Goal: Task Accomplishment & Management: Complete application form

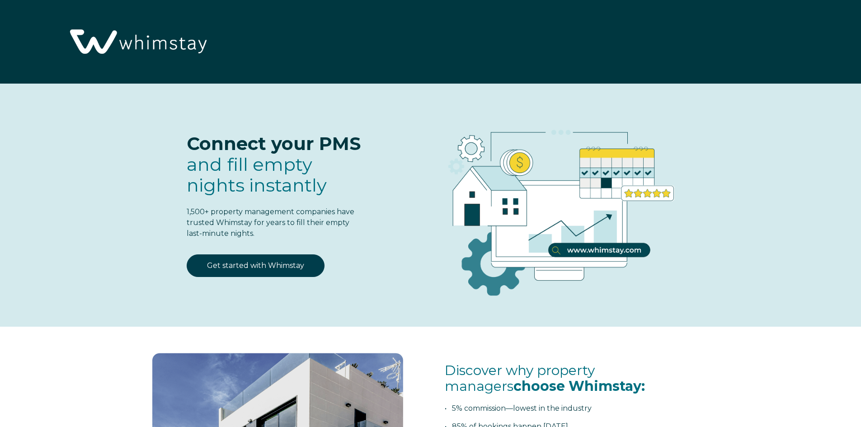
select select "US"
select select "Standard"
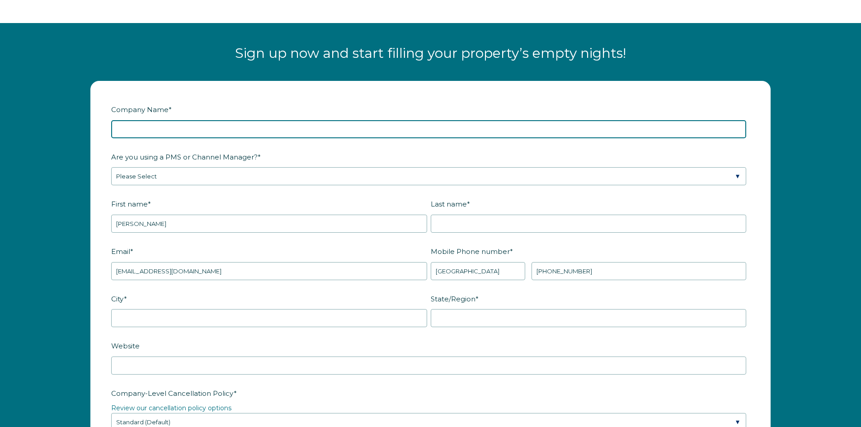
click at [169, 134] on input "Company Name *" at bounding box center [428, 129] width 635 height 18
click at [169, 129] on input "1039" at bounding box center [428, 129] width 635 height 18
click at [169, 128] on input "1039" at bounding box center [428, 129] width 635 height 18
type input "LiivUP [PERSON_NAME]"
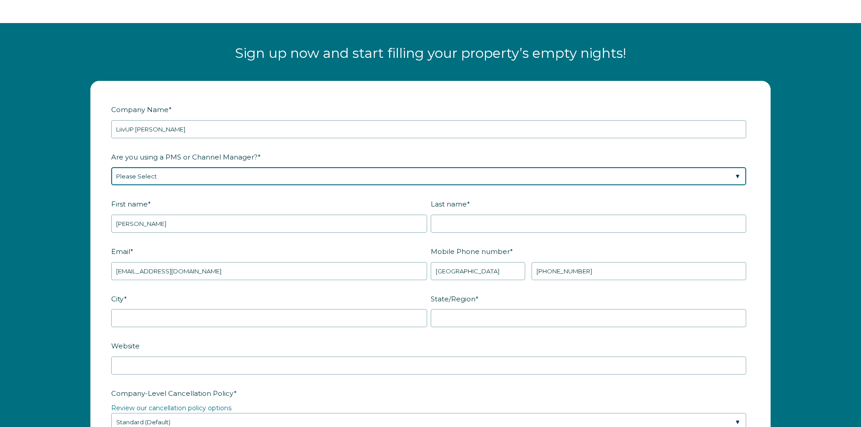
click at [173, 174] on select "Please Select Barefoot BookingPal Boost Brightside CiiRUS Escapia Guesty Hostaw…" at bounding box center [428, 176] width 635 height 18
select select "Guesty"
click at [111, 167] on select "Please Select Barefoot BookingPal Boost Brightside CiiRUS Escapia Guesty Hostaw…" at bounding box center [428, 176] width 635 height 18
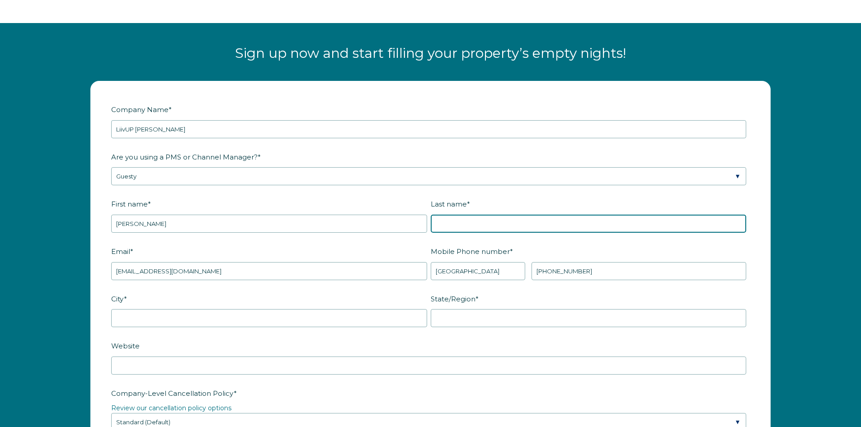
click at [461, 225] on input "Last name *" at bounding box center [589, 224] width 316 height 18
type input "[PERSON_NAME]"
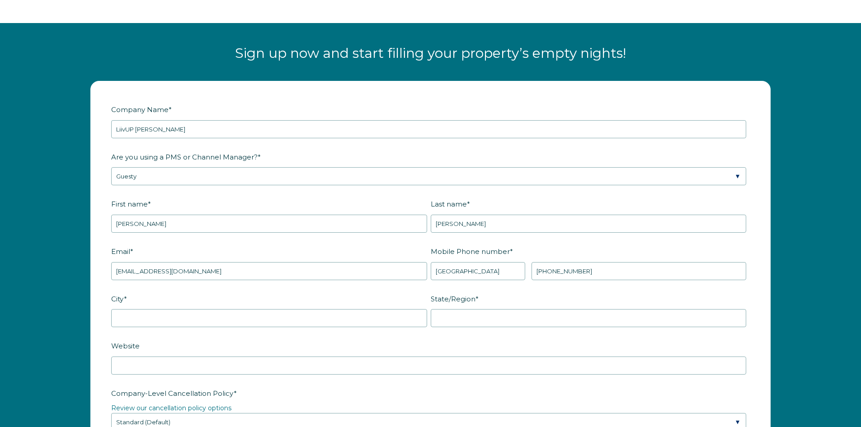
click at [420, 244] on label "Email *" at bounding box center [271, 252] width 320 height 16
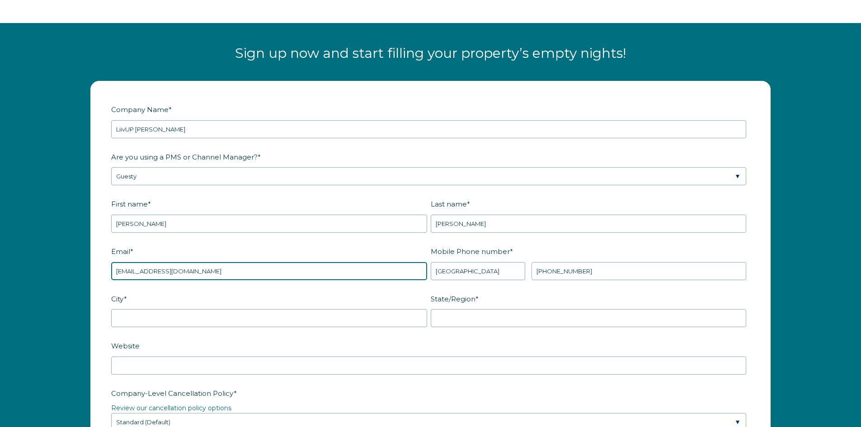
click at [420, 262] on input "[EMAIL_ADDRESS][DOMAIN_NAME]" at bounding box center [269, 271] width 316 height 18
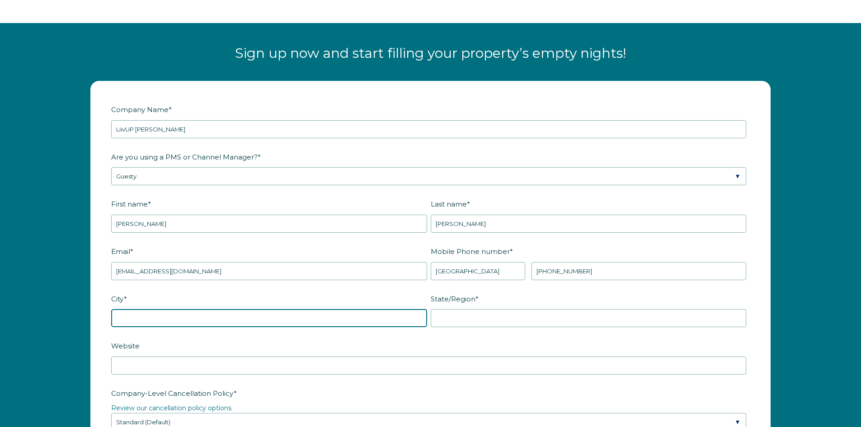
click at [152, 319] on input "City *" at bounding box center [269, 318] width 316 height 18
type input "1"
type input "[GEOGRAPHIC_DATA]"
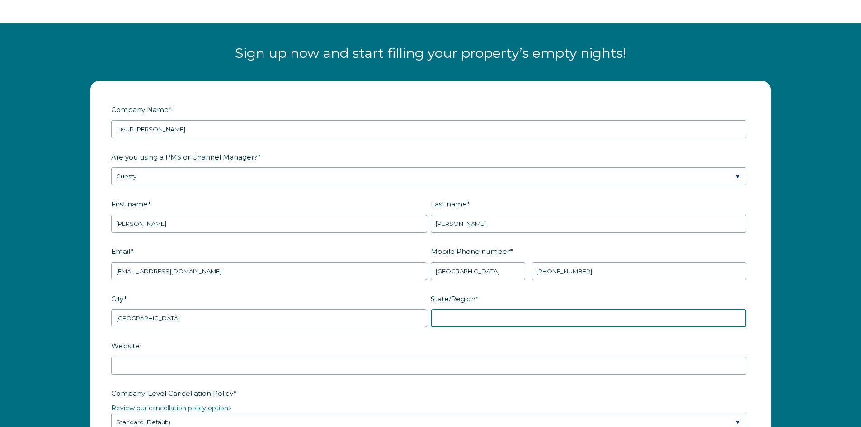
click at [448, 319] on input "State/Region *" at bounding box center [589, 318] width 316 height 18
type input "LA"
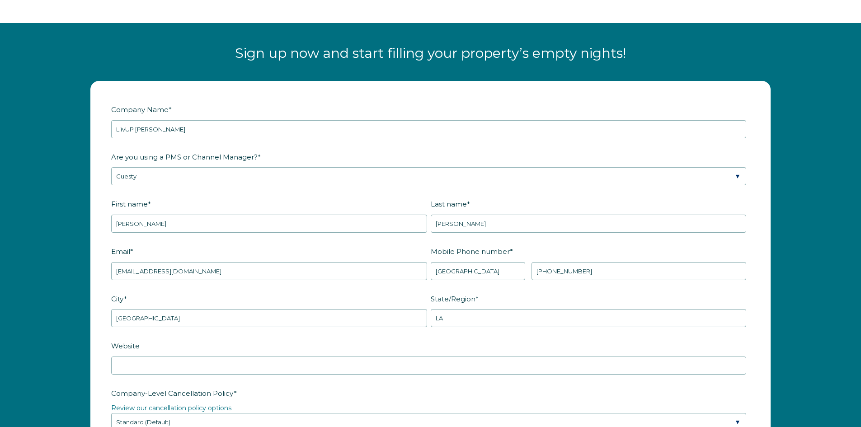
click at [241, 375] on fieldset "Website" at bounding box center [430, 361] width 639 height 47
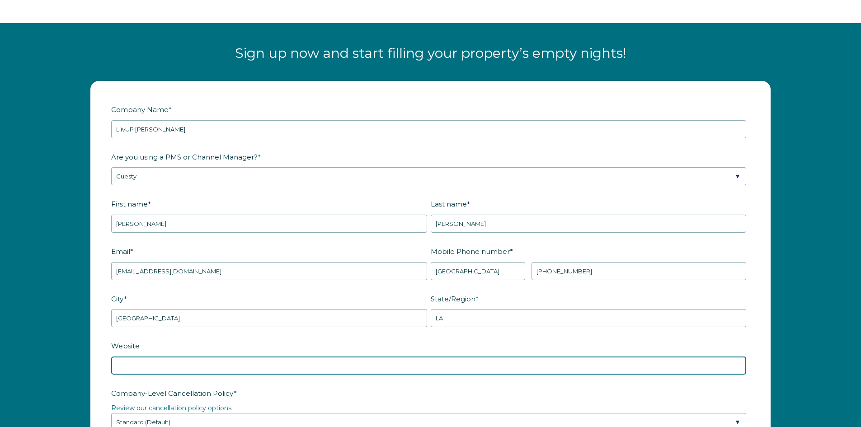
click at [236, 370] on input "Website" at bounding box center [428, 366] width 635 height 18
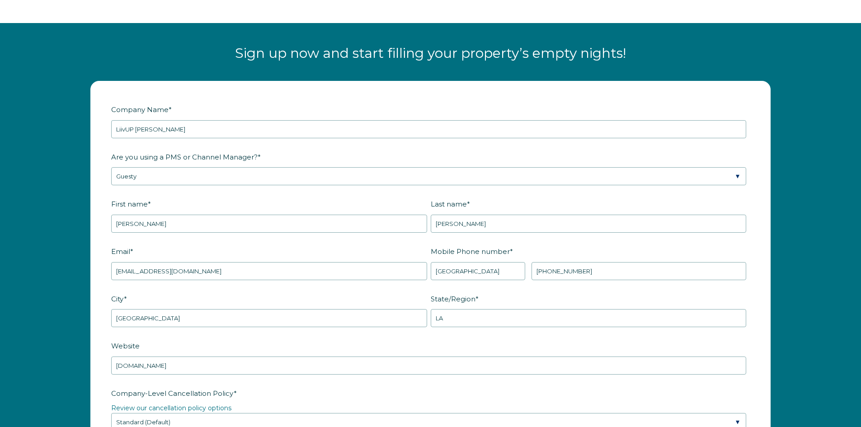
click at [240, 351] on label "Website" at bounding box center [430, 346] width 639 height 16
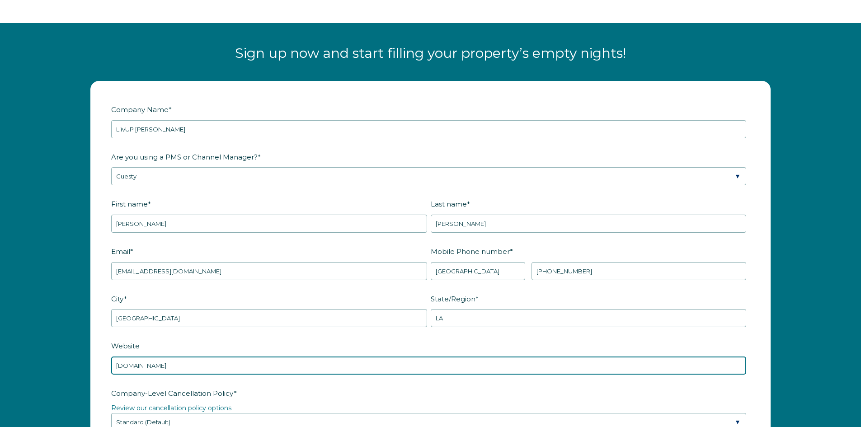
click at [240, 357] on input "[DOMAIN_NAME]" at bounding box center [428, 366] width 635 height 18
click at [115, 366] on input "[DOMAIN_NAME]" at bounding box center [428, 366] width 635 height 18
type input "[DOMAIN_NAME]"
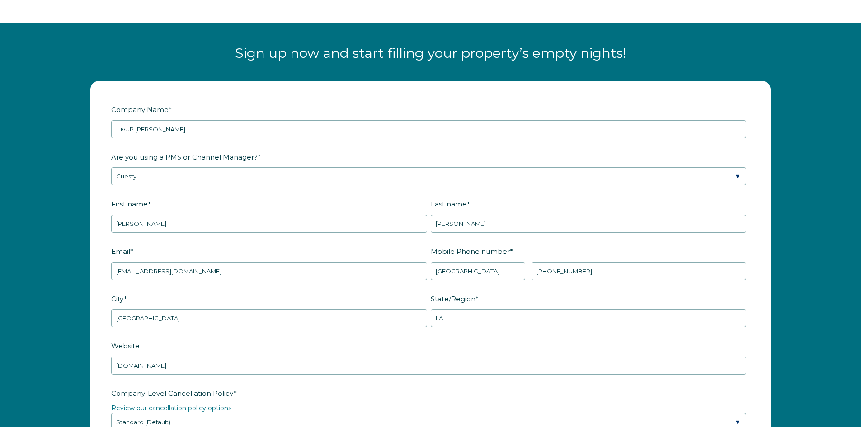
click at [188, 381] on fieldset "Website [DOMAIN_NAME]" at bounding box center [430, 361] width 639 height 47
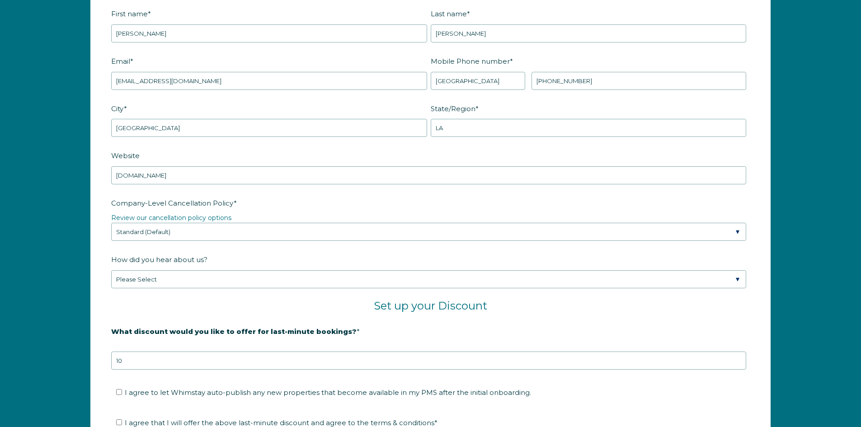
scroll to position [1364, 0]
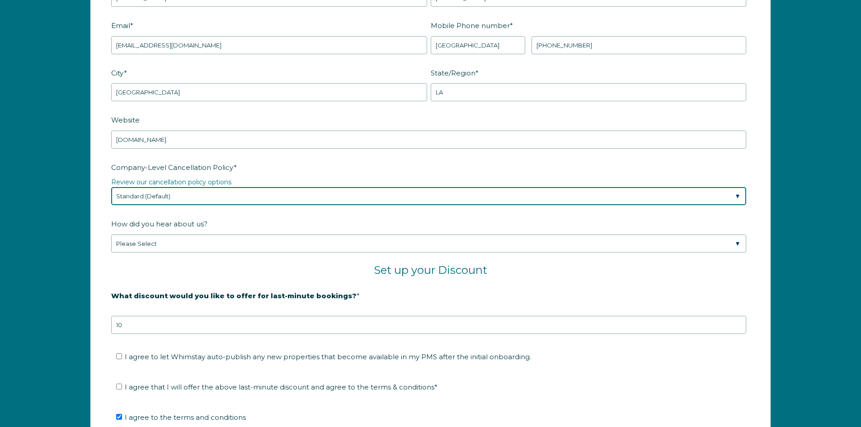
click at [194, 193] on select "Please Select Partial Standard (Default) Moderate Strict" at bounding box center [428, 196] width 635 height 18
click at [111, 187] on select "Please Select Partial Standard (Default) Moderate Strict" at bounding box center [428, 196] width 635 height 18
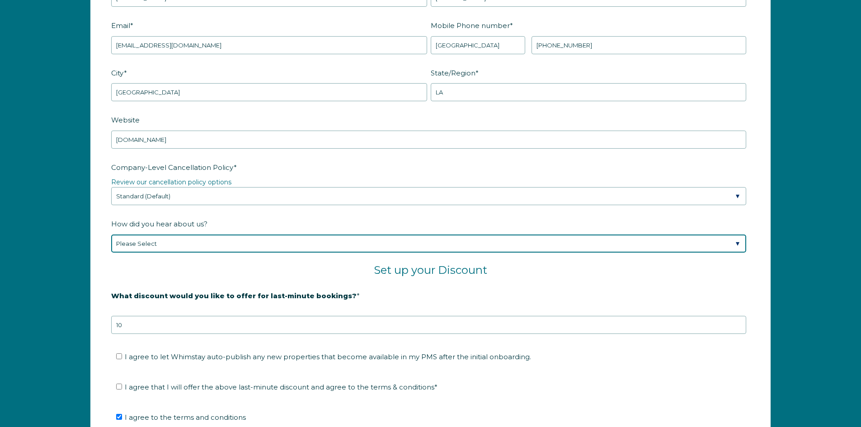
click at [162, 244] on select "Please Select Found Whimstay through a Google search Spoke to a Whimstay salesp…" at bounding box center [428, 244] width 635 height 18
select select "Other"
click at [111, 235] on select "Please Select Found Whimstay through a Google search Spoke to a Whimstay salesp…" at bounding box center [428, 244] width 635 height 18
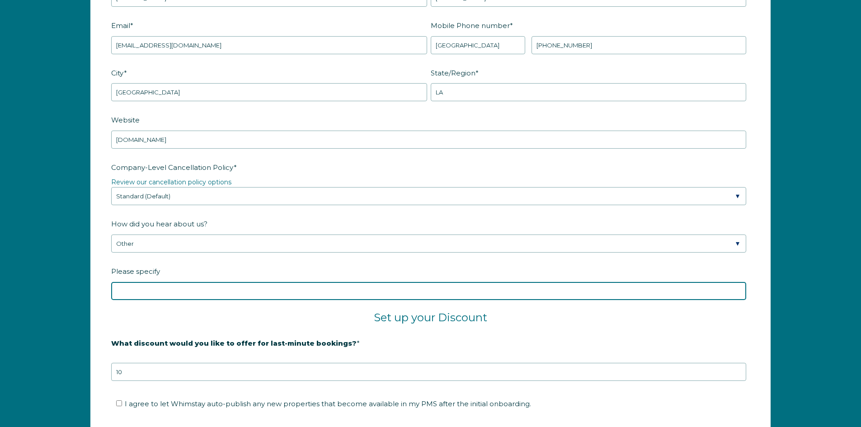
click at [143, 295] on input "Please specify" at bounding box center [428, 291] width 635 height 18
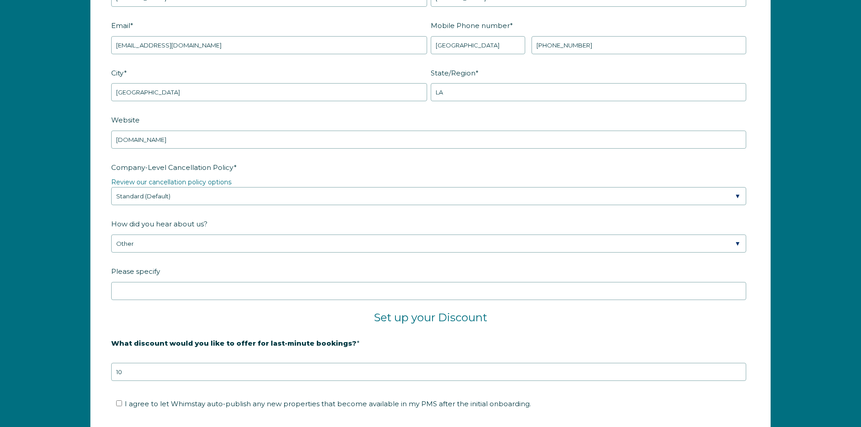
click at [143, 315] on h2 "Set up your Discount" at bounding box center [430, 318] width 639 height 14
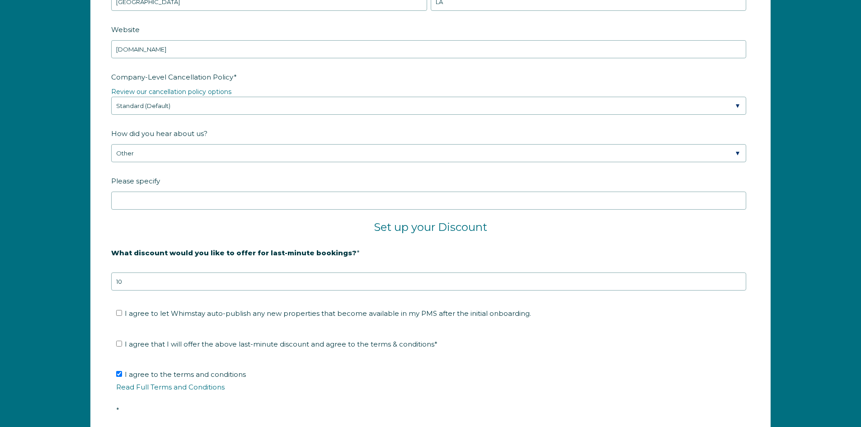
scroll to position [1499, 0]
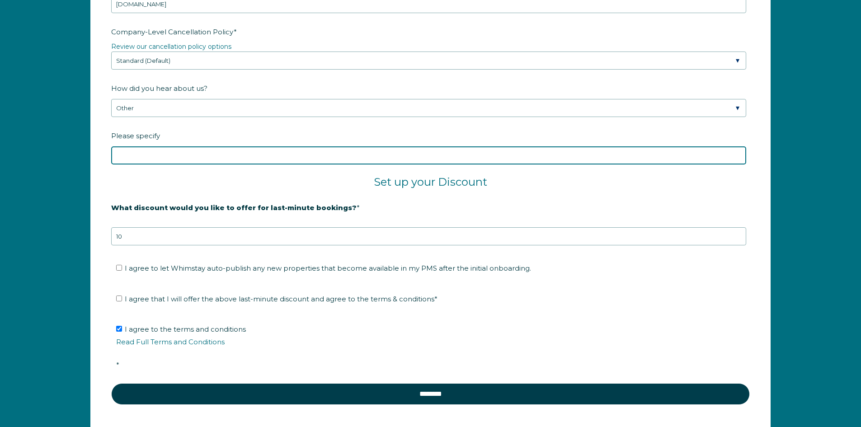
click at [165, 152] on input "Please specify" at bounding box center [428, 155] width 635 height 18
type input "M"
type input "PMS Distribution"
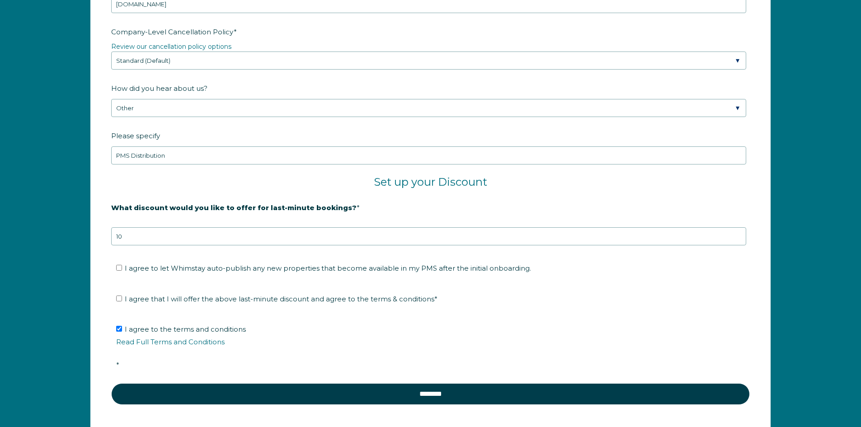
click at [143, 177] on h2 "Set up your Discount" at bounding box center [430, 182] width 639 height 14
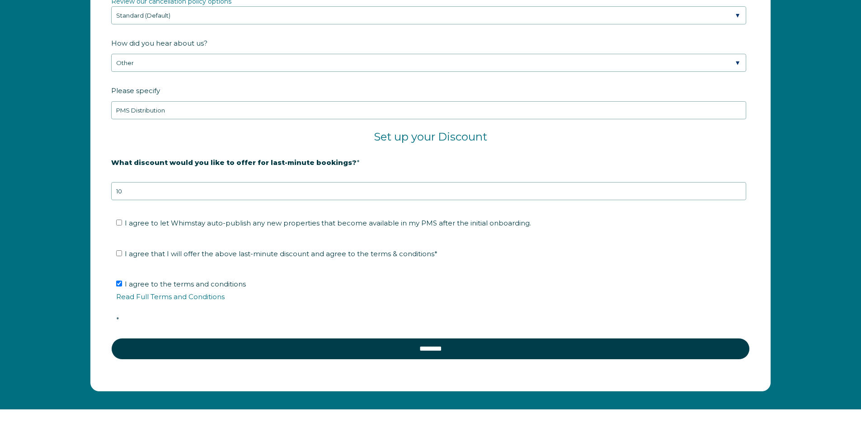
scroll to position [1590, 0]
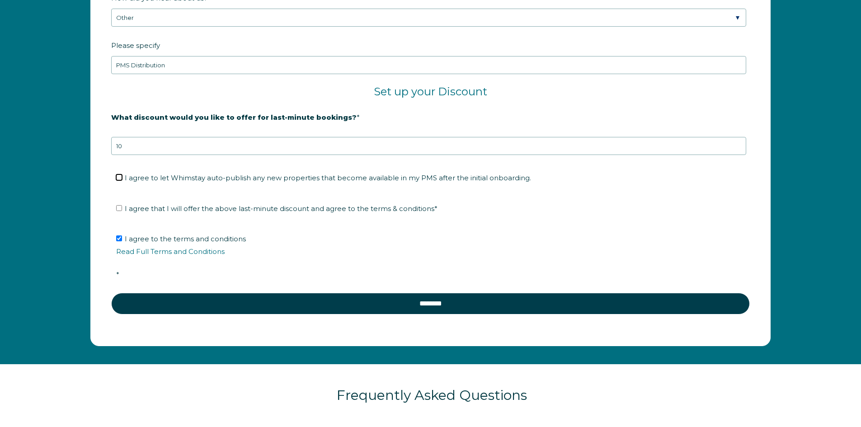
click at [118, 180] on input "I agree to let Whimstay auto-publish any new properties that become available i…" at bounding box center [119, 177] width 6 height 6
checkbox input "true"
click at [121, 208] on input "I agree that I will offer the above last-minute discount and agree to the terms…" at bounding box center [119, 208] width 6 height 6
checkbox input "true"
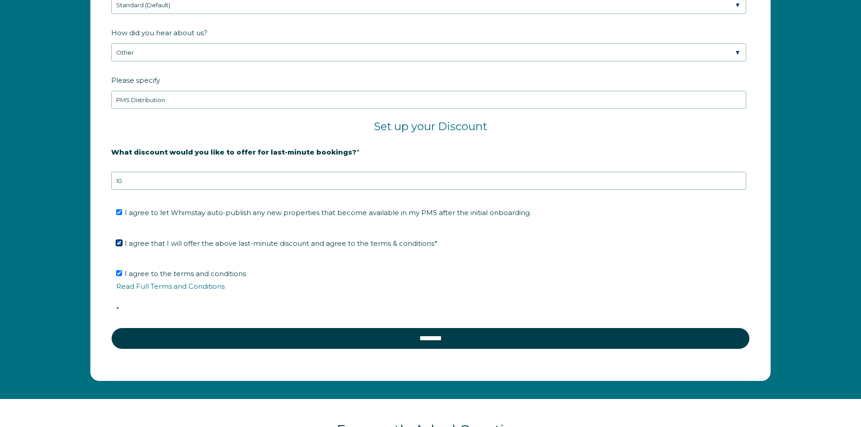
scroll to position [1499, 0]
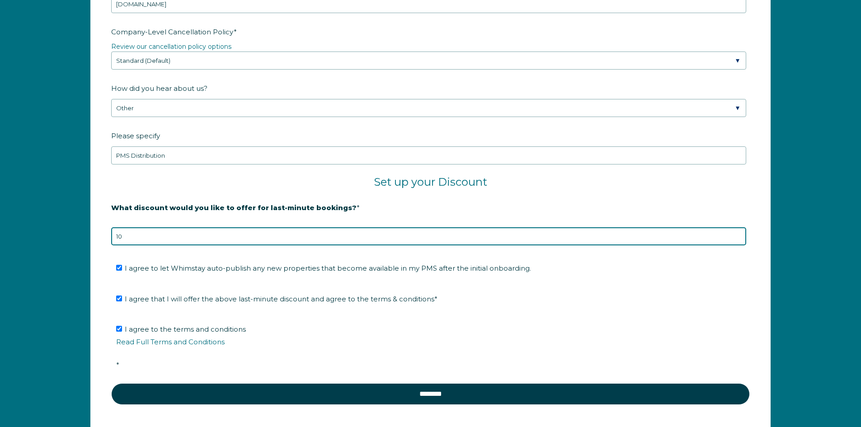
click at [139, 236] on input "10" at bounding box center [428, 236] width 635 height 18
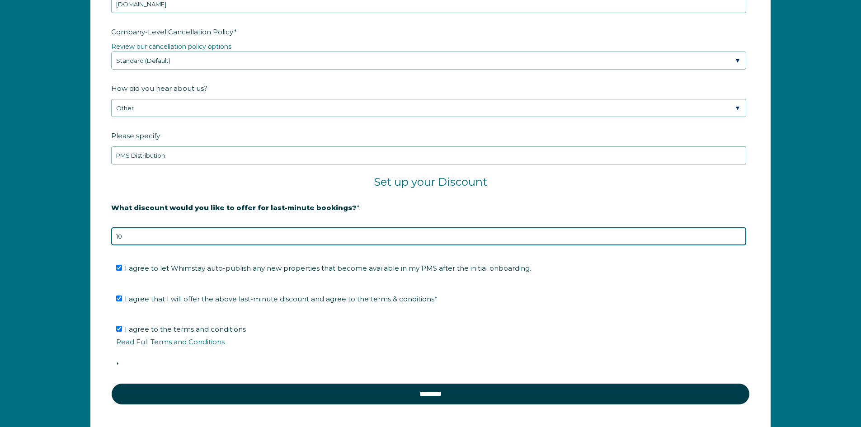
click at [139, 236] on input "10" at bounding box center [428, 236] width 635 height 18
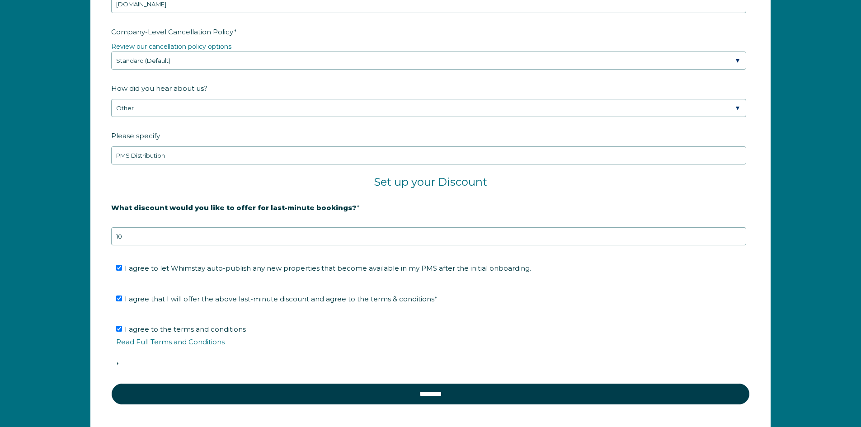
click at [135, 226] on strong "20% is recommended, minimum of 10%" at bounding box center [181, 222] width 141 height 8
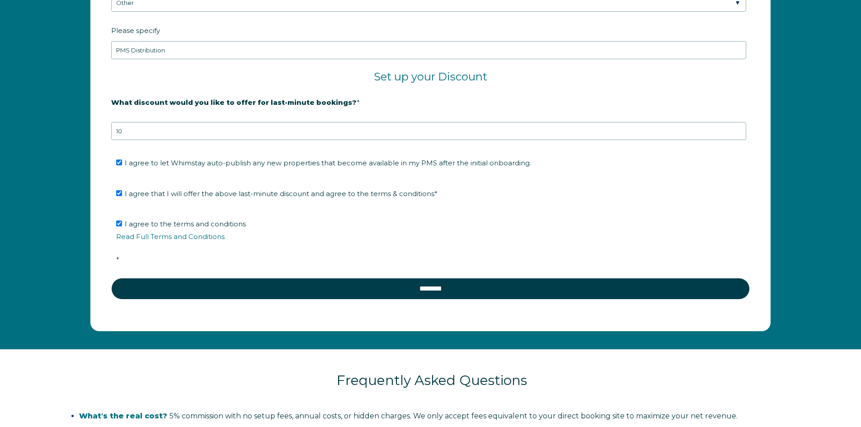
scroll to position [1816, 0]
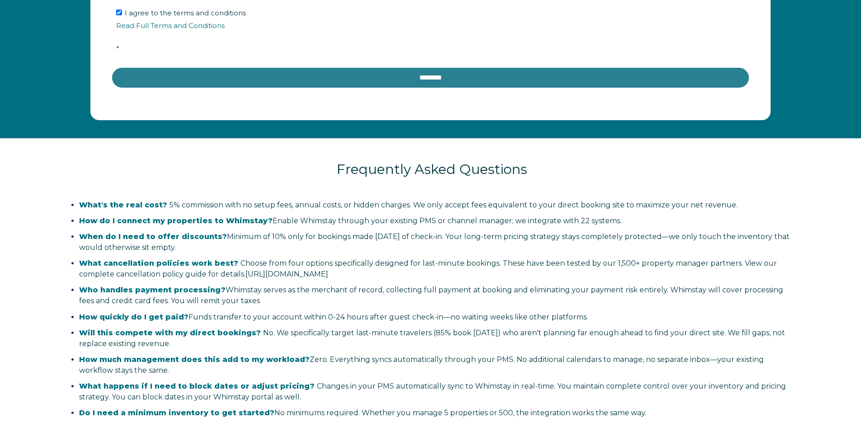
click at [413, 80] on input "********" at bounding box center [430, 78] width 639 height 22
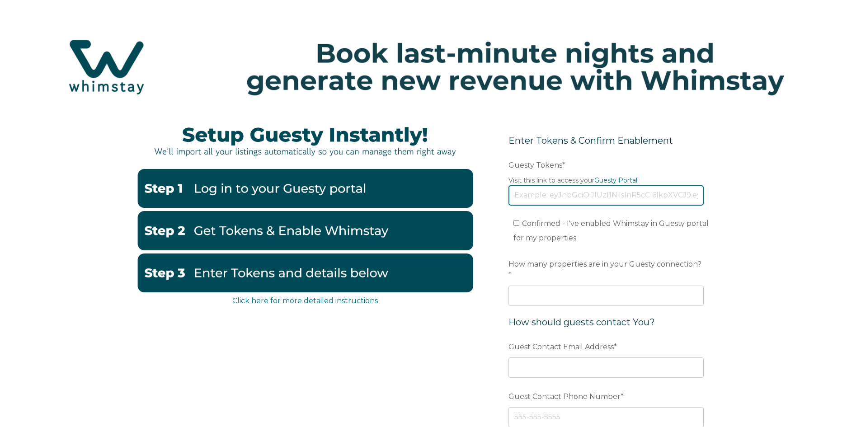
click at [536, 192] on input "Guesty Tokens *" at bounding box center [605, 195] width 195 height 20
paste input "eyJhbGciOiJIUzI1NiIsInR5cCI6IkpXVCJ9.eyJ0b2tlbklkIjoiNjhiZjNkNDFlMGEwZDQ1Mjk4Yz…"
type input "eyJhbGciOiJIUzI1NiIsInR5cCI6IkpXVCJ9.eyJ0b2tlbklkIjoiNjhiZjNkNDFlMGEwZDQ1Mjk4Yz…"
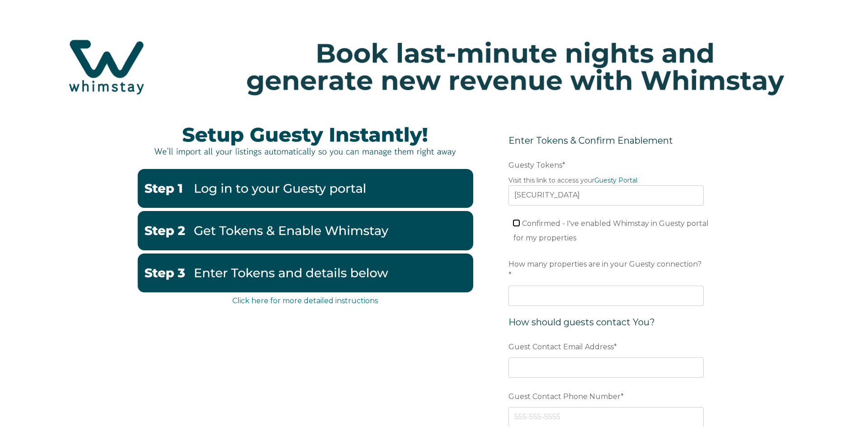
click at [517, 222] on input "Confirmed - I've enabled Whimstay in Guesty portal for my properties" at bounding box center [516, 223] width 6 height 6
checkbox input "true"
click at [527, 286] on input "How many properties are in your Guesty connection? *" at bounding box center [605, 296] width 195 height 20
type input "21"
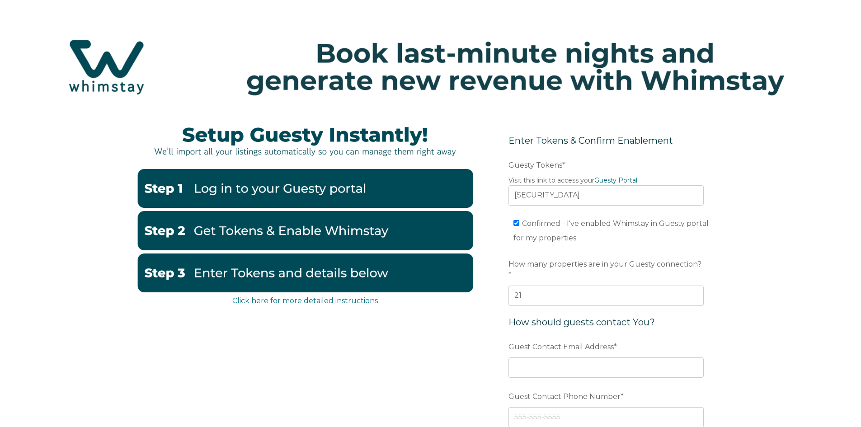
click at [504, 312] on form "Enter Tokens & Confirm Enablement Preferred language Email Guesty Tokens * Visi…" at bounding box center [606, 305] width 236 height 381
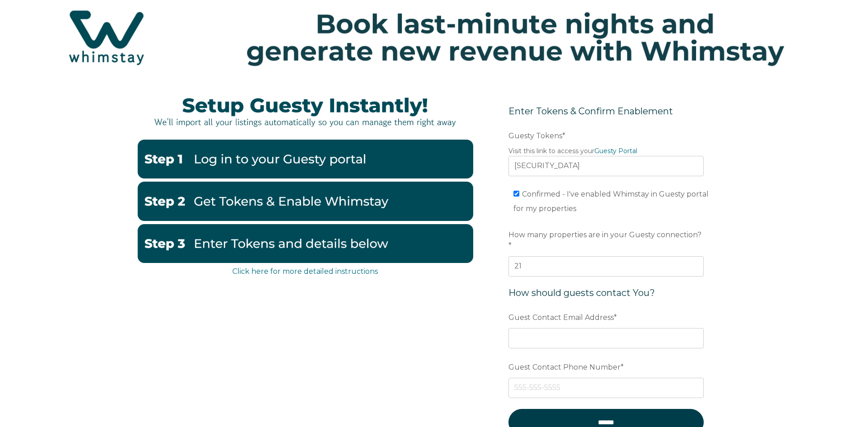
scroll to position [45, 0]
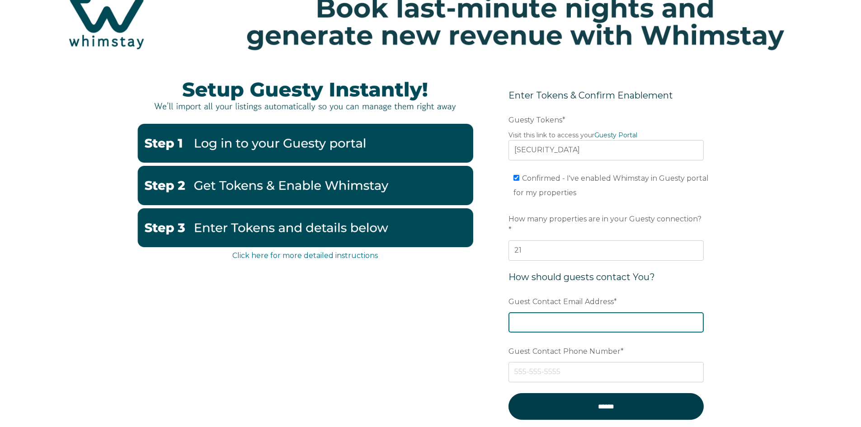
click at [523, 313] on input "Guest Contact Email Address *" at bounding box center [605, 322] width 195 height 20
type input "[EMAIL_ADDRESS][DOMAIN_NAME]"
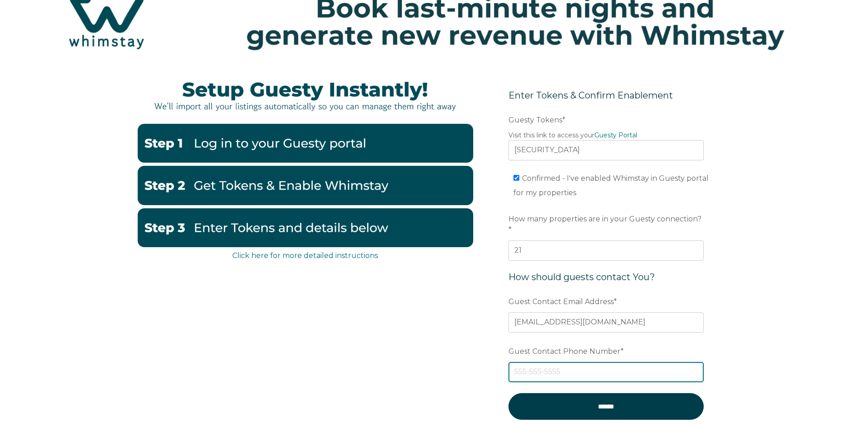
click at [531, 362] on input "Guest Contact Phone Number *" at bounding box center [605, 372] width 195 height 20
type input "5048723101"
click at [491, 375] on form "Enter Tokens & Confirm Enablement Preferred language Email Guesty Tokens * Visi…" at bounding box center [606, 260] width 236 height 381
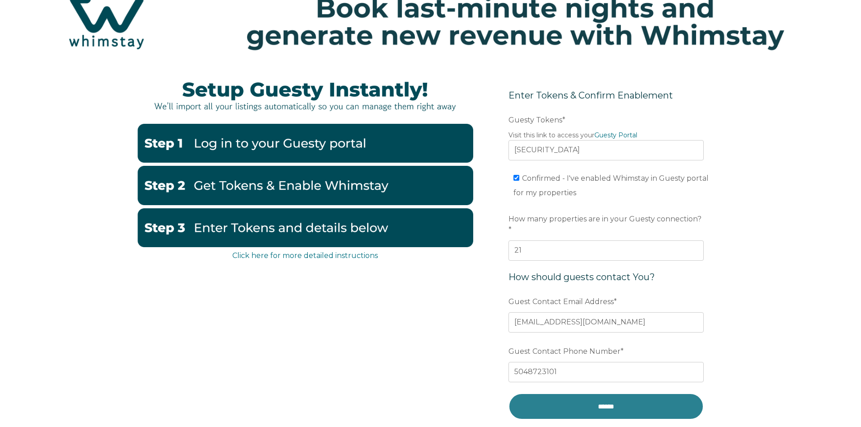
click at [622, 394] on input "******" at bounding box center [605, 406] width 195 height 27
